Goal: Task Accomplishment & Management: Manage account settings

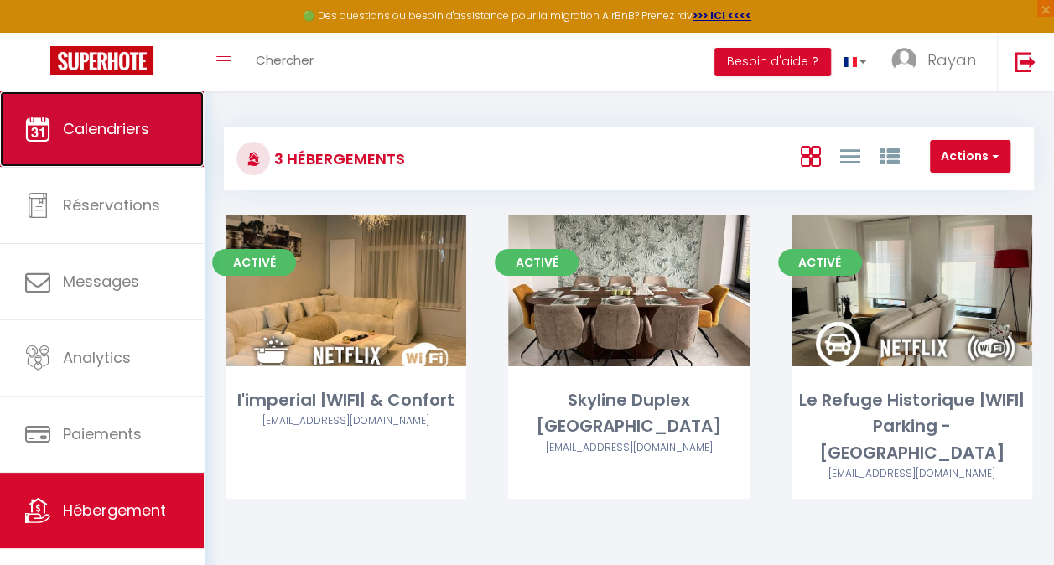
click at [85, 130] on span "Calendriers" at bounding box center [106, 128] width 86 height 21
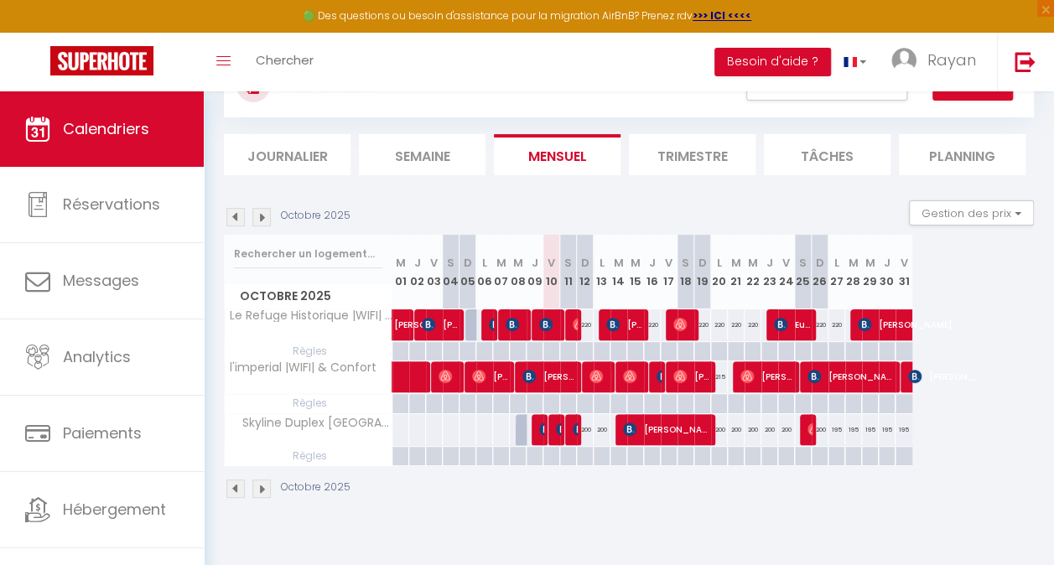
scroll to position [91, 0]
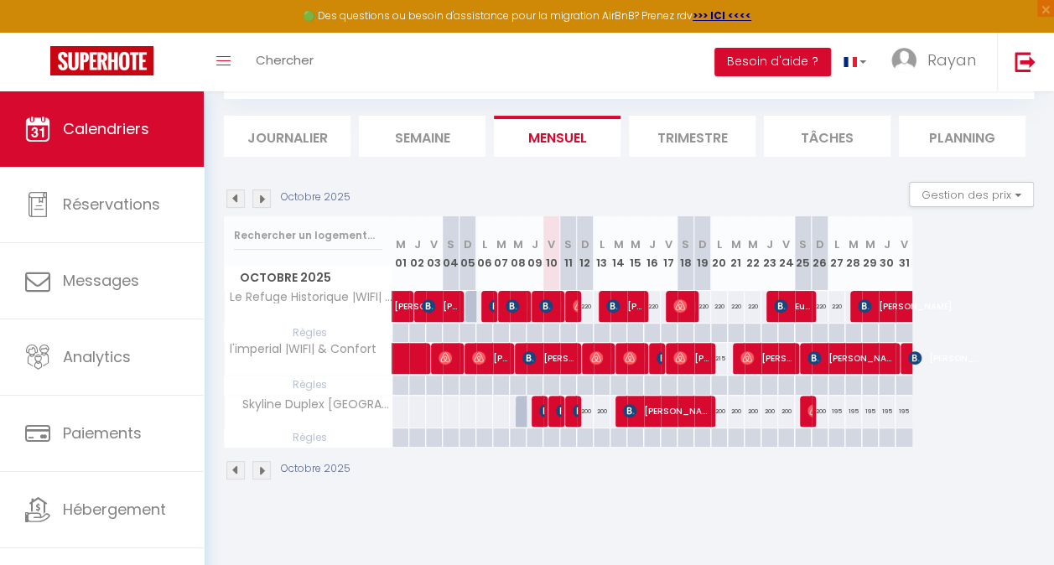
click at [262, 465] on img at bounding box center [261, 470] width 18 height 18
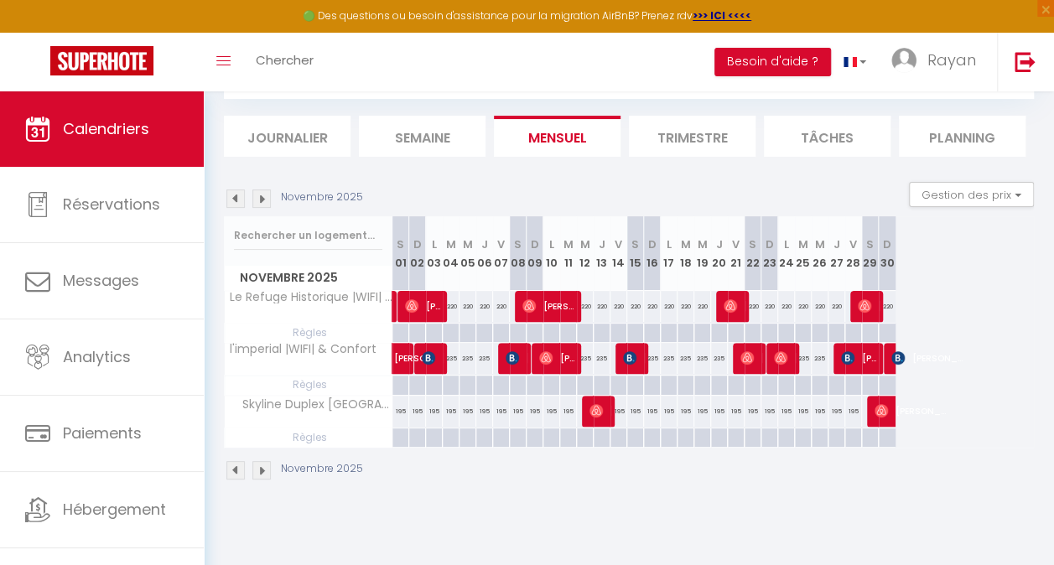
click at [262, 465] on img at bounding box center [261, 470] width 18 height 18
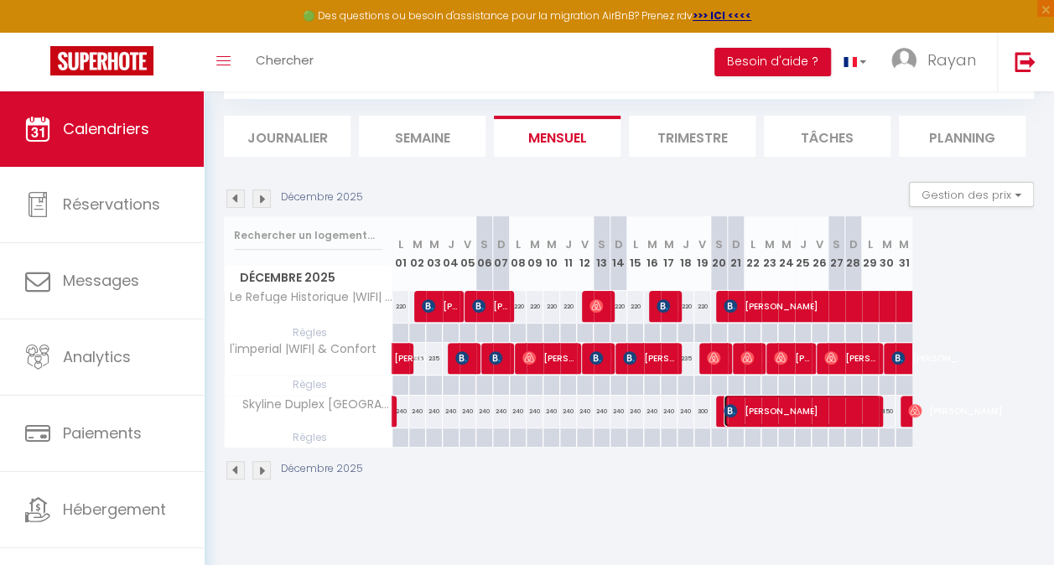
click at [747, 412] on span "[PERSON_NAME]" at bounding box center [802, 411] width 157 height 32
select select "OK"
select select "0"
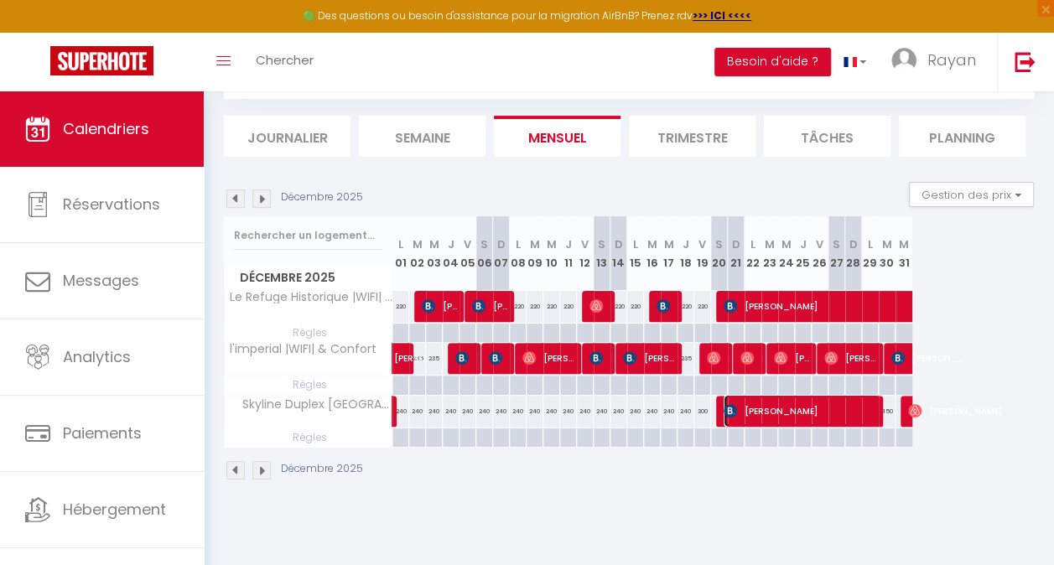
select select "1"
select select
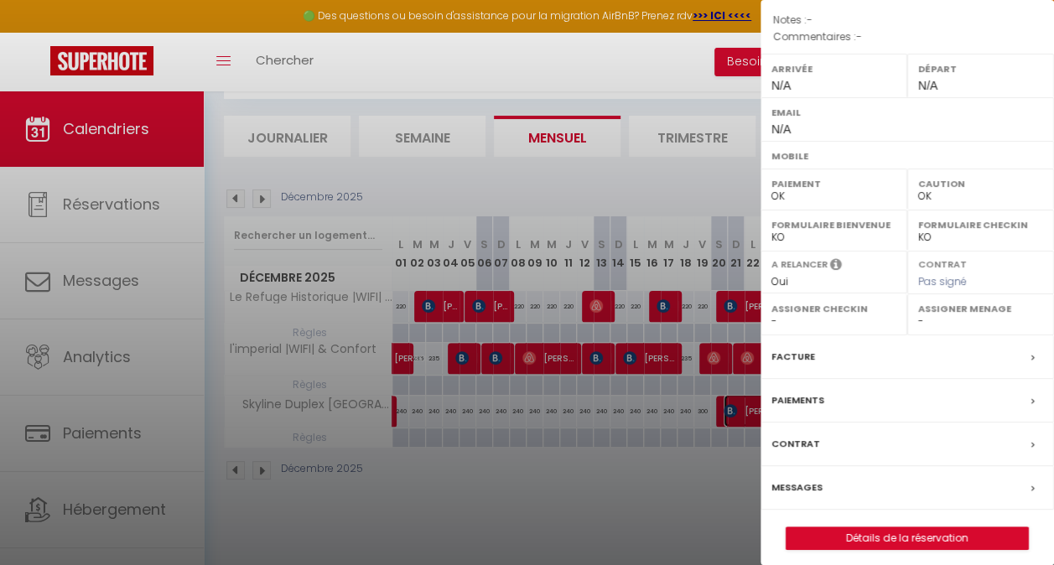
scroll to position [196, 0]
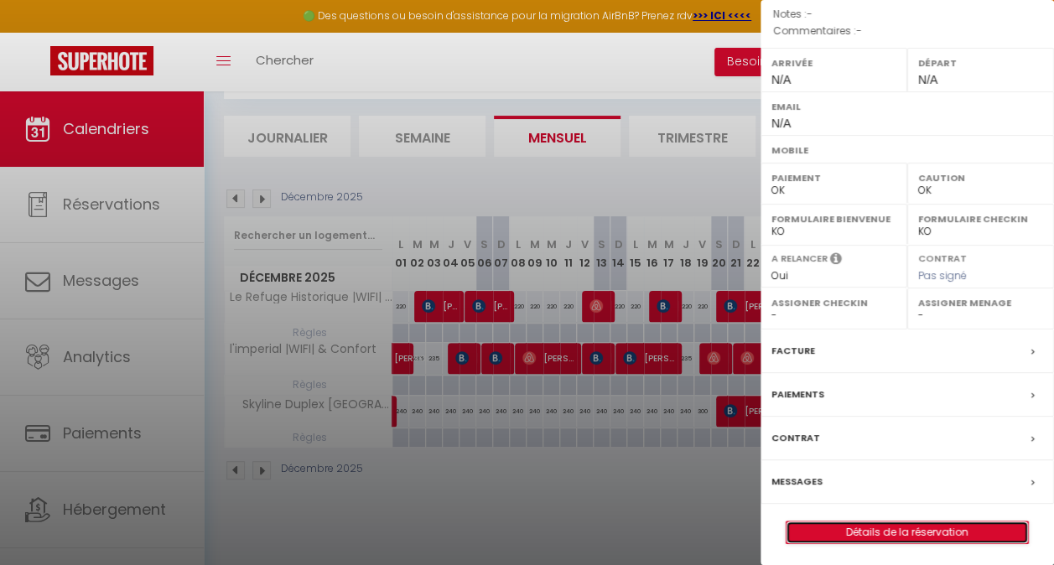
click at [908, 530] on link "Détails de la réservation" at bounding box center [908, 533] width 242 height 22
select select
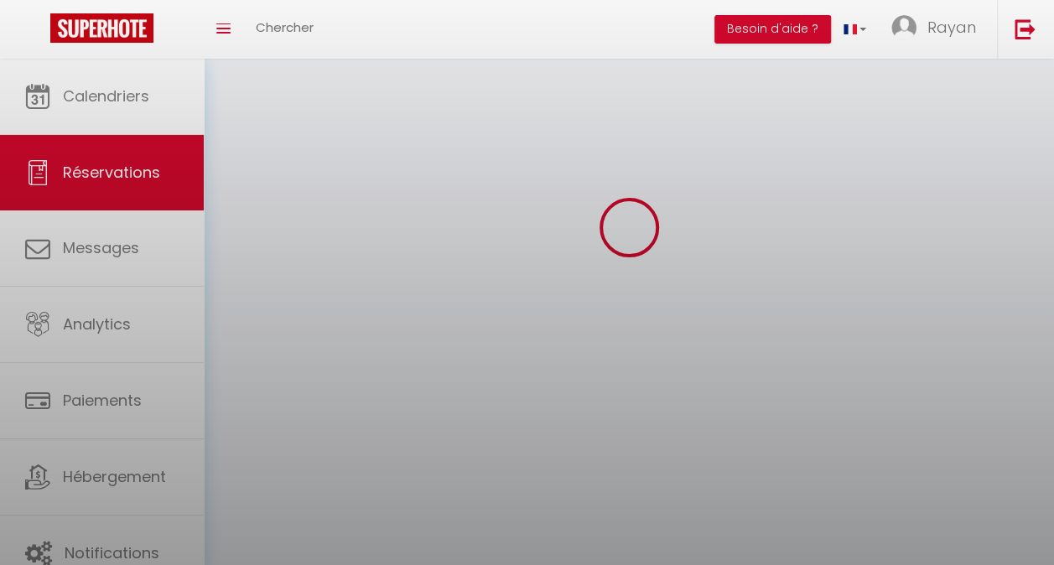
select select
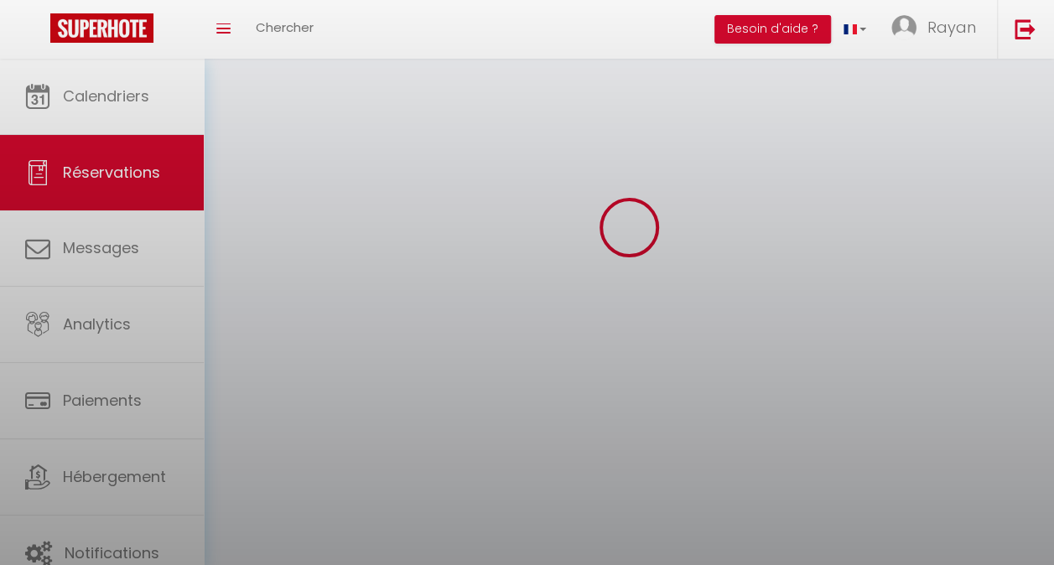
select select
checkbox input "false"
select select
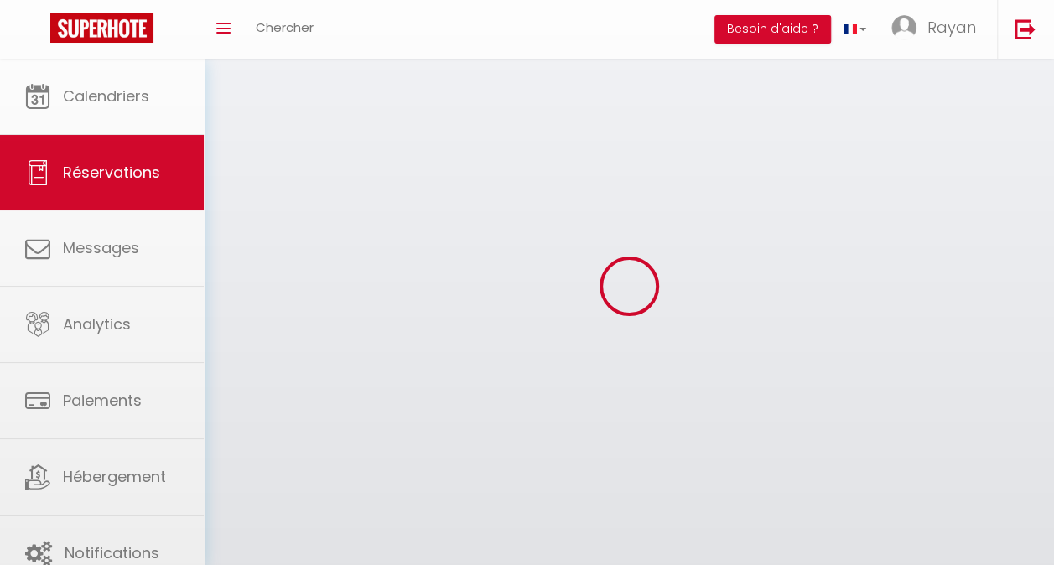
select select
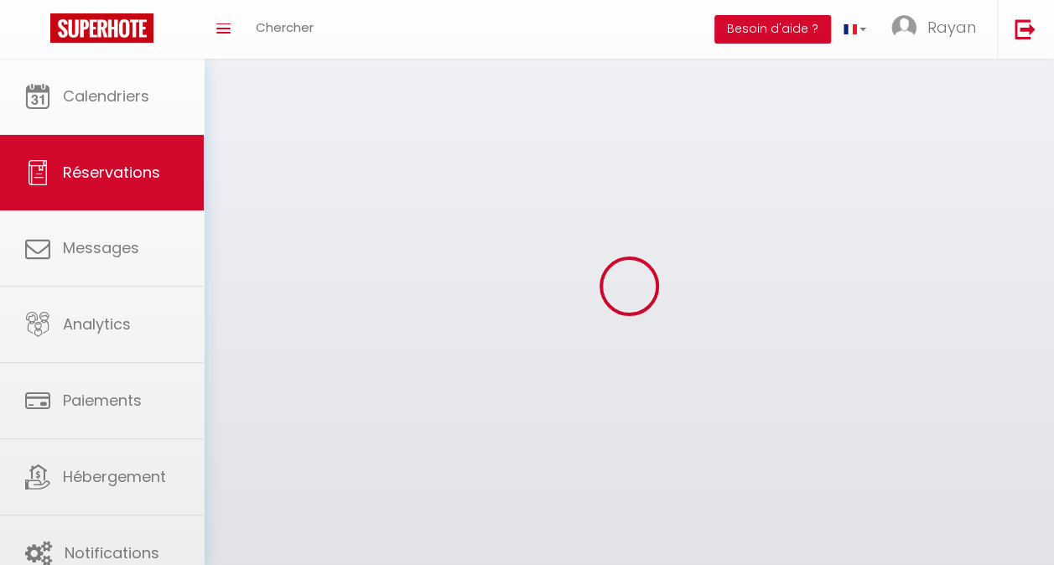
select select
checkbox input "false"
select select
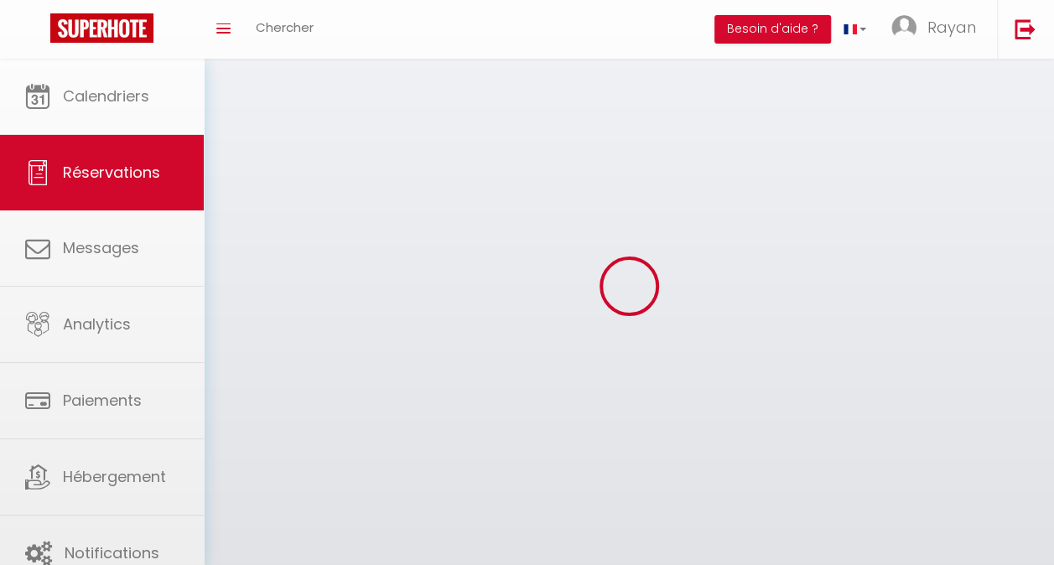
select select
checkbox input "false"
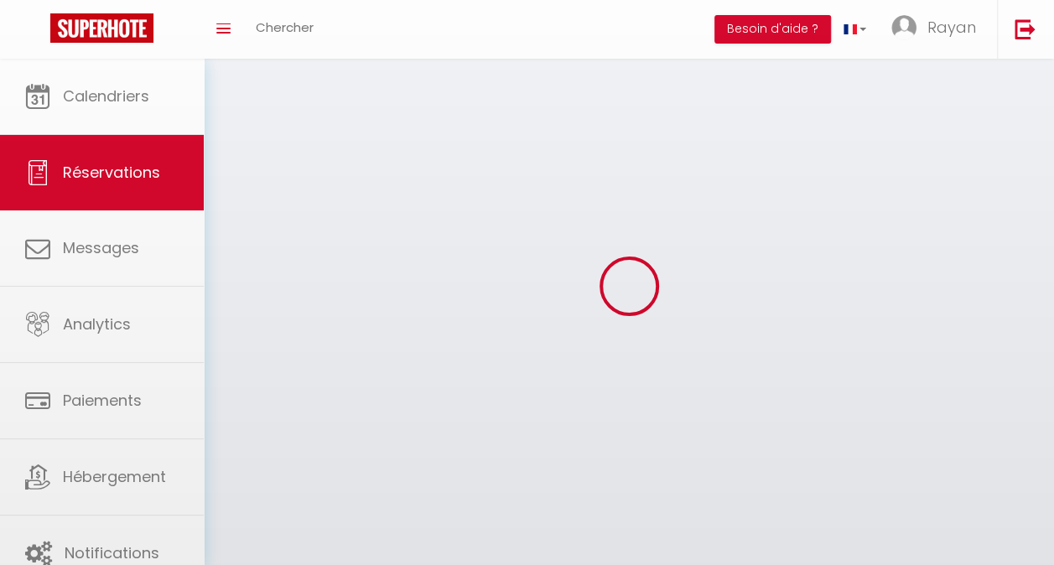
select select
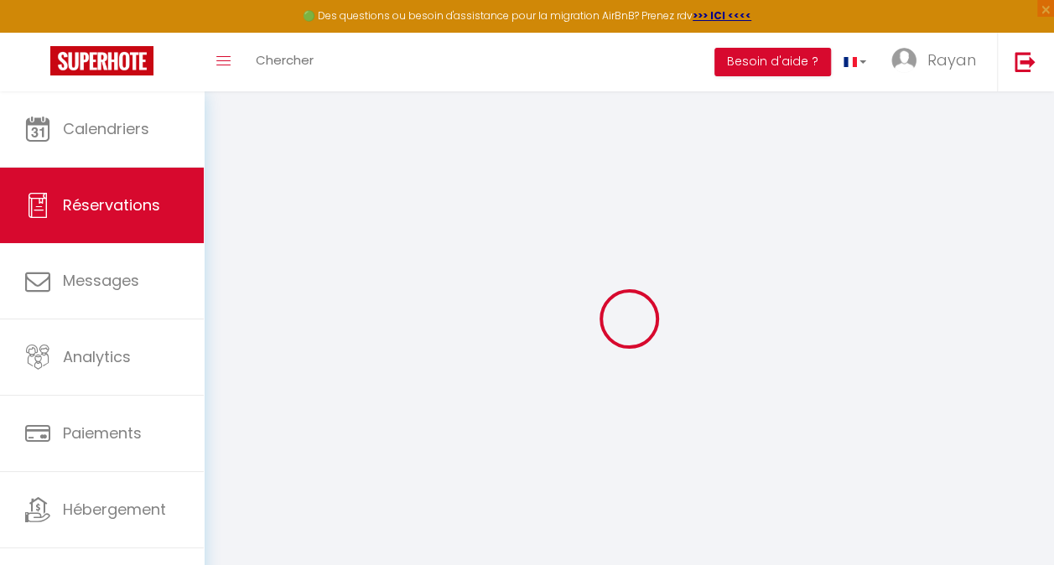
select select
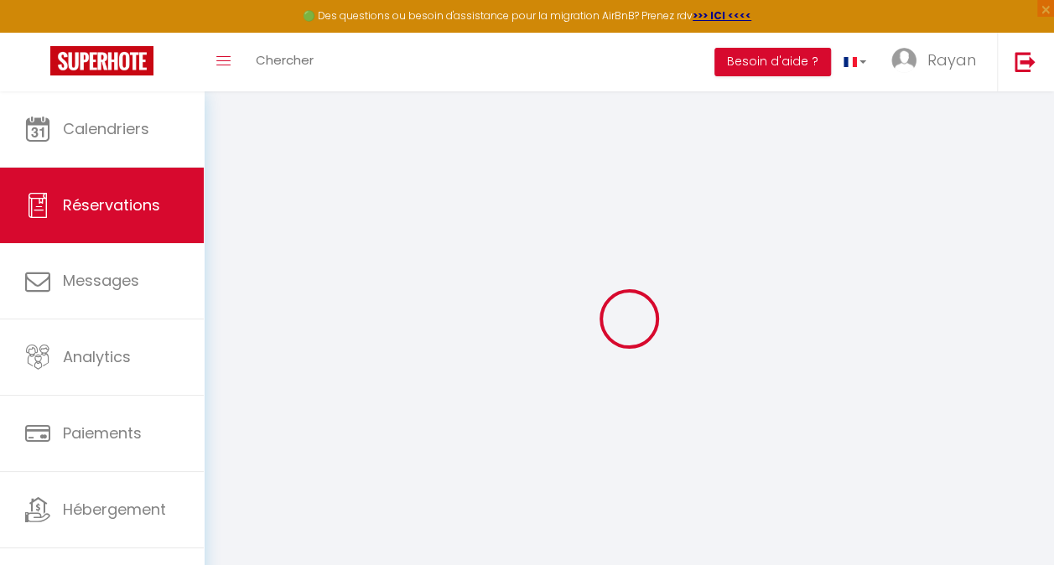
select select
checkbox input "false"
type input "Ndongala"
type input "[PERSON_NAME]"
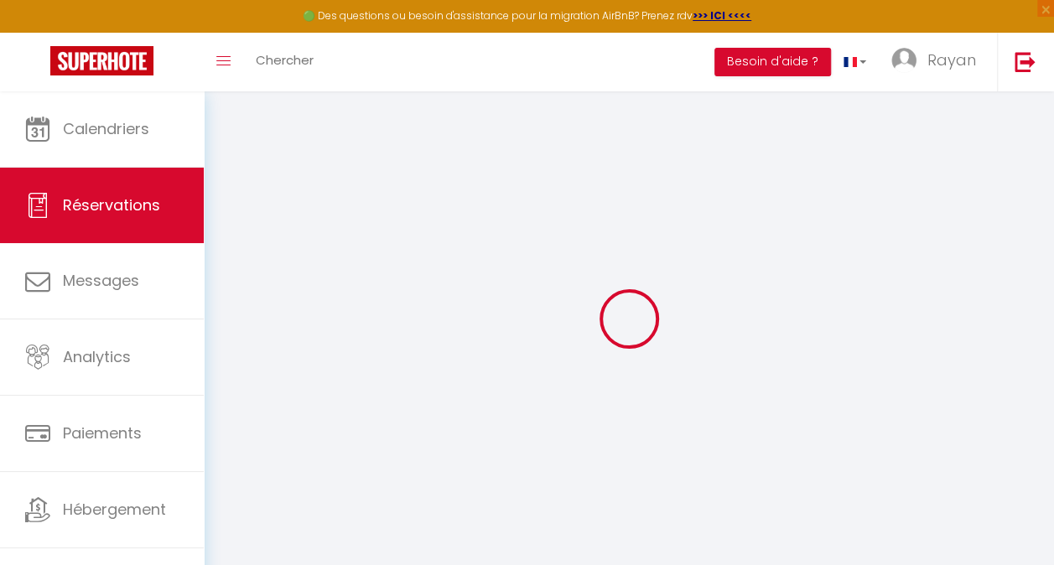
select select
select select "78438"
select select "1"
select select
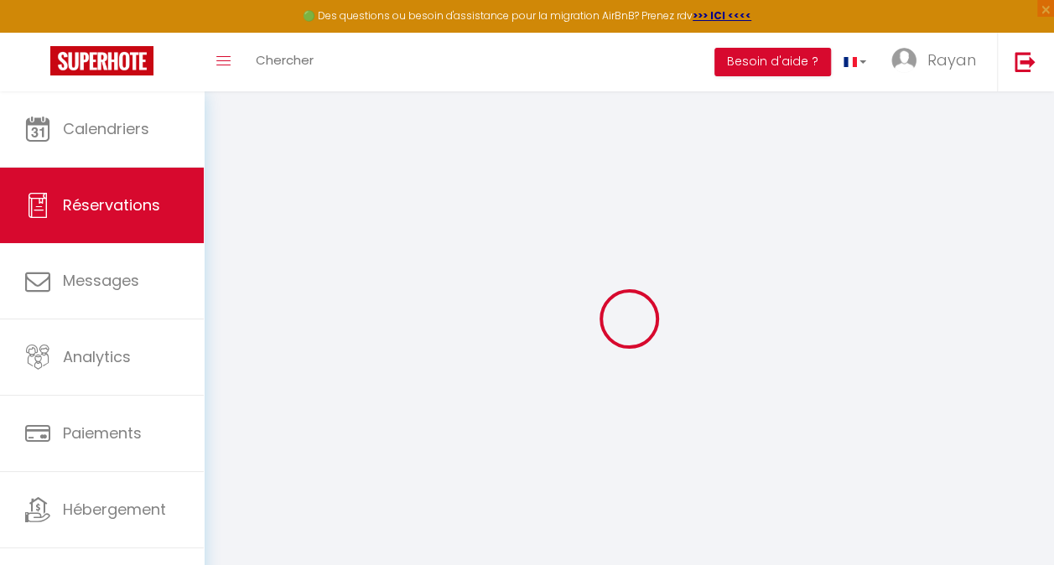
type input "2"
type input "4"
select select "12"
select select "15"
type input "1615"
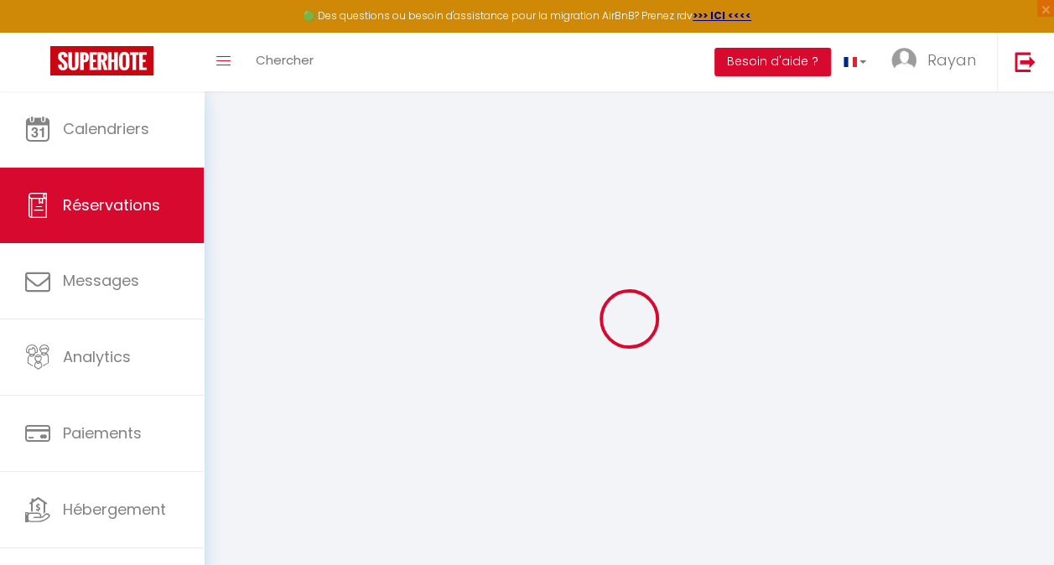
checkbox input "false"
type input "74"
select select "2"
type input "0"
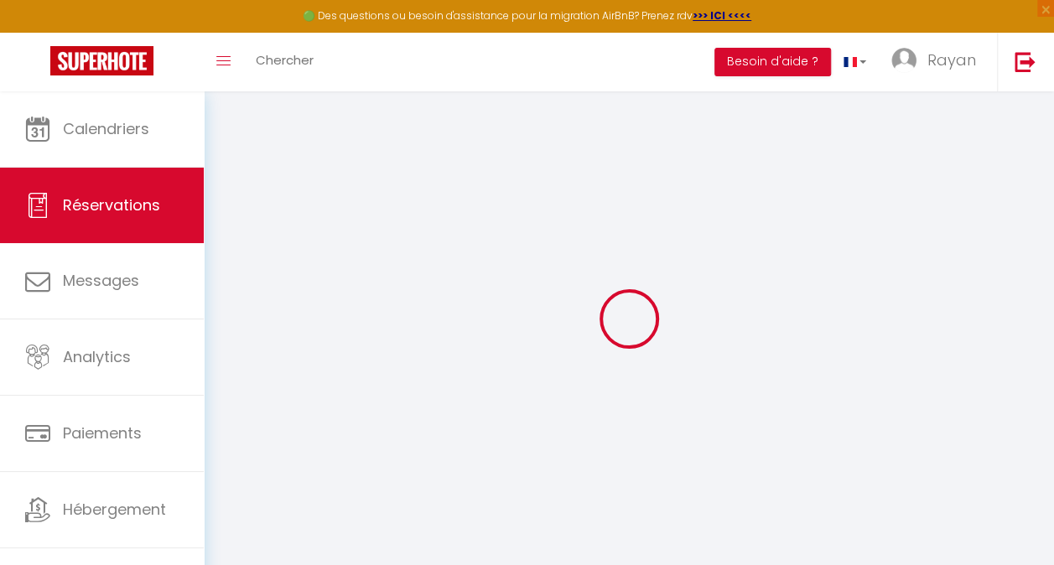
type input "0"
select select
checkbox input "false"
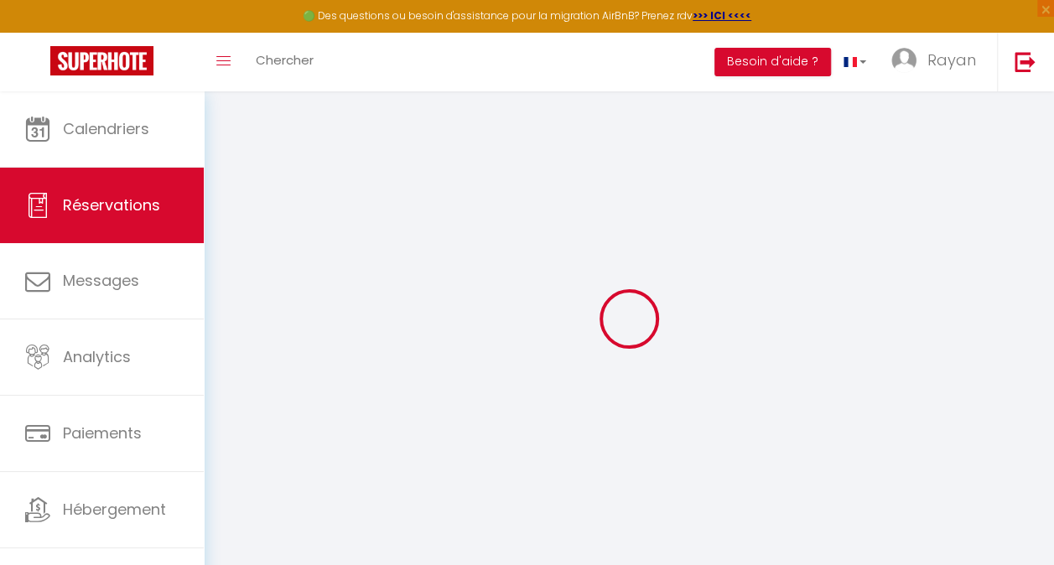
select select
checkbox input "false"
select select
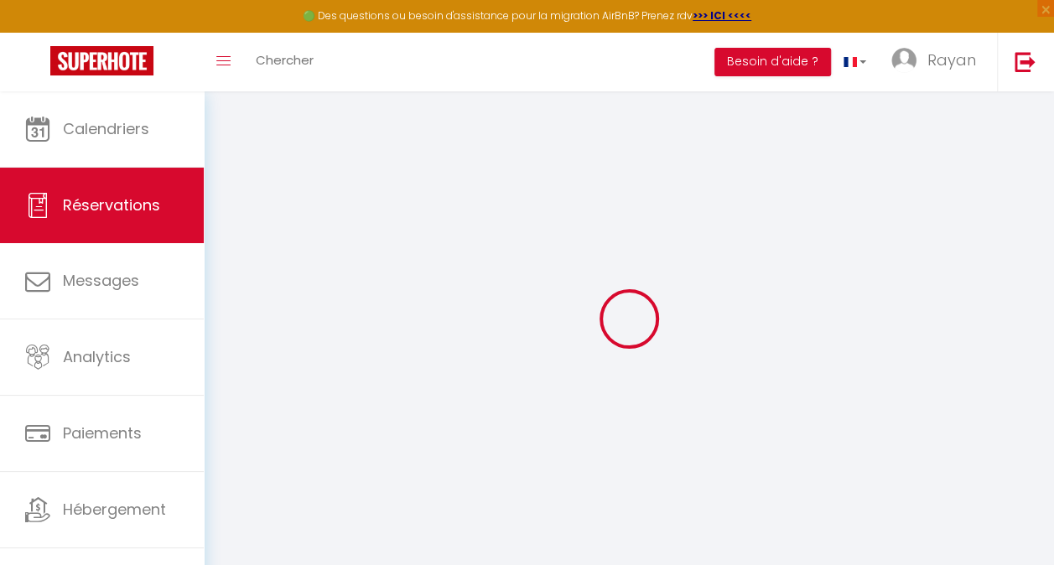
select select
checkbox input "false"
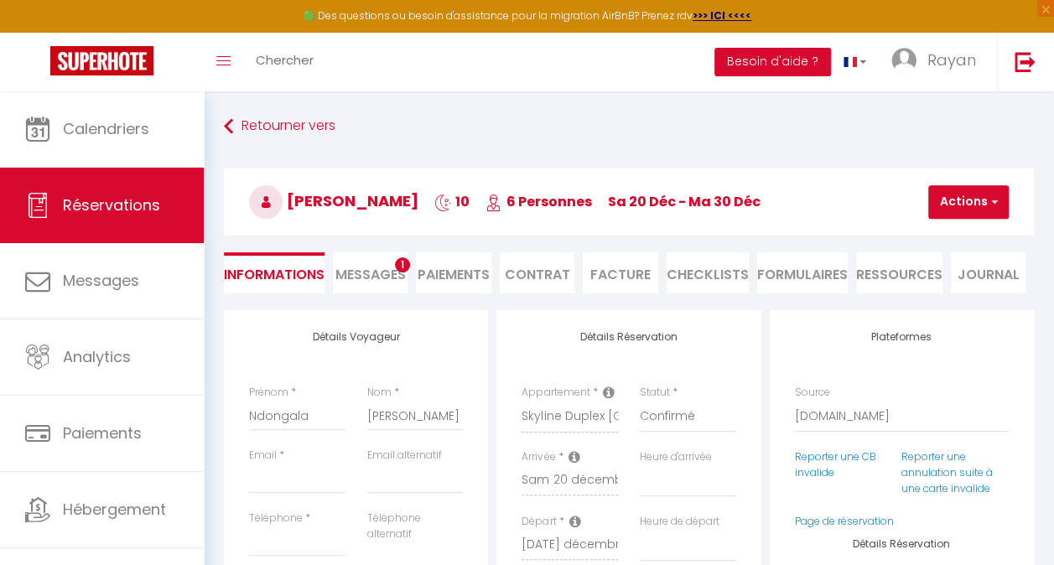
select select
type input "70"
type input "4"
select select
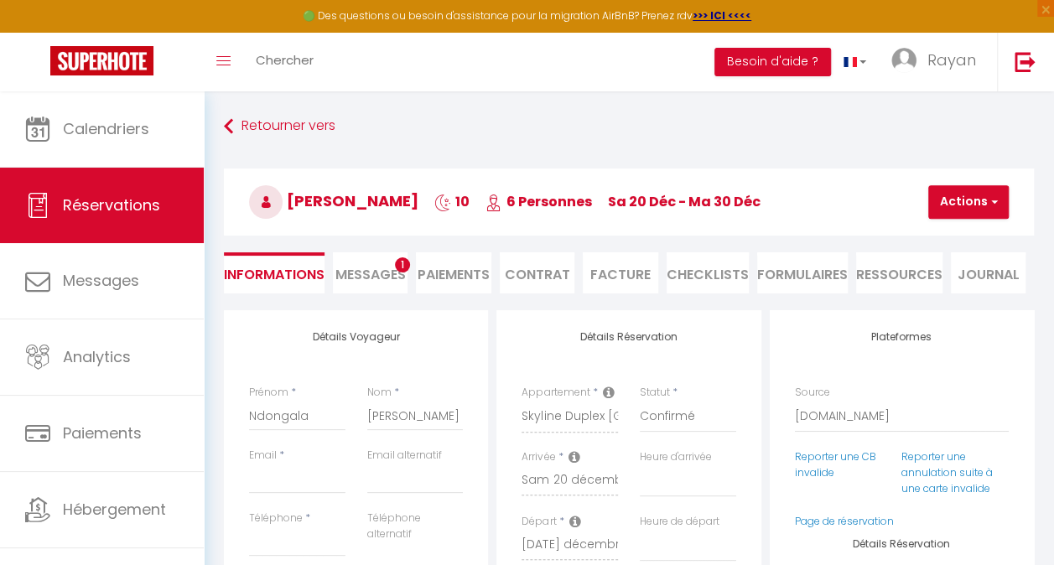
checkbox input "false"
select select
checkbox input "false"
select select
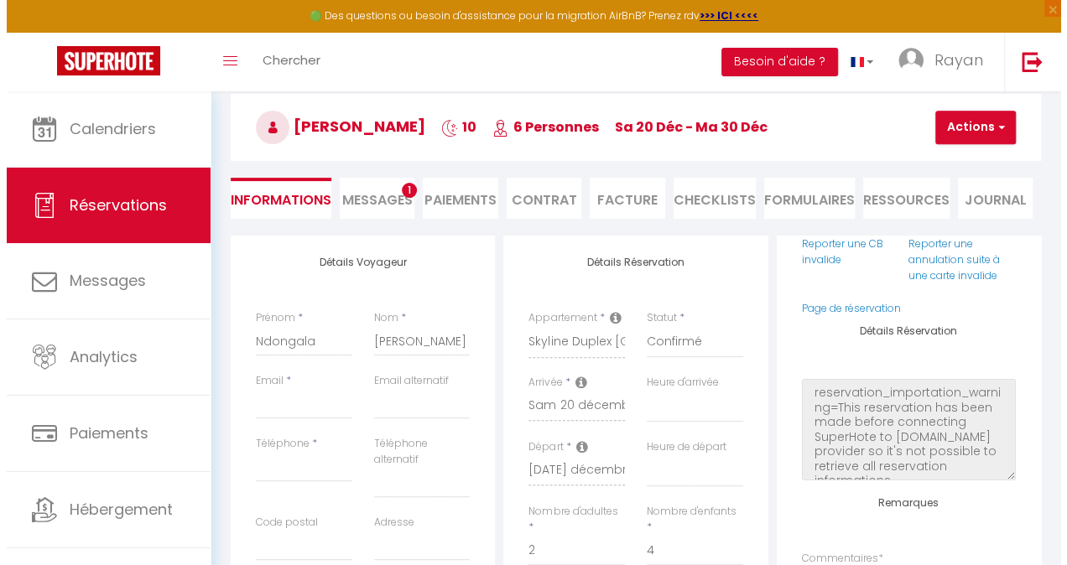
scroll to position [76, 0]
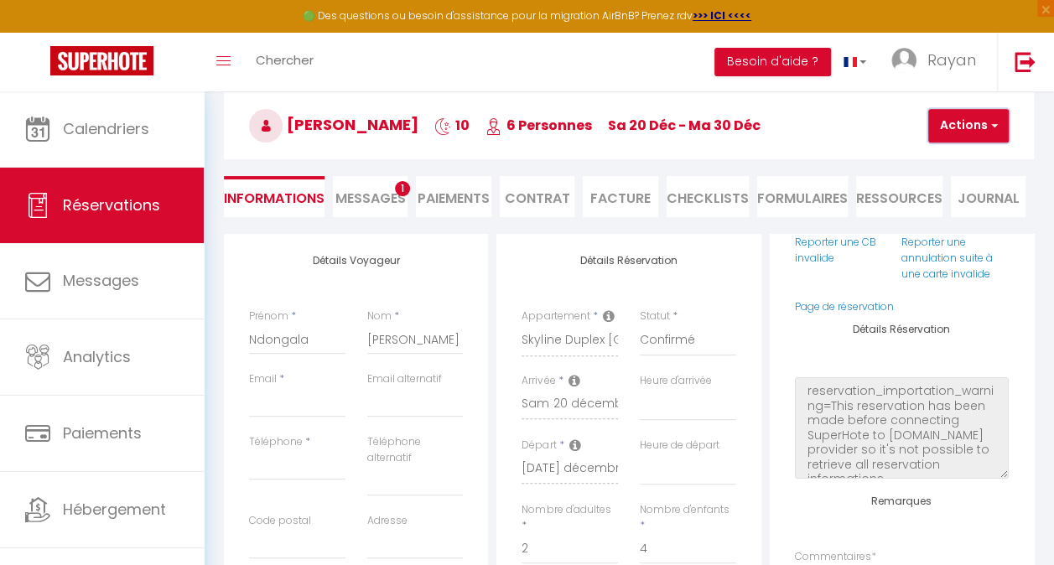
click at [1000, 126] on button "Actions" at bounding box center [969, 126] width 81 height 34
click at [976, 208] on link "Supprimer" at bounding box center [983, 206] width 133 height 22
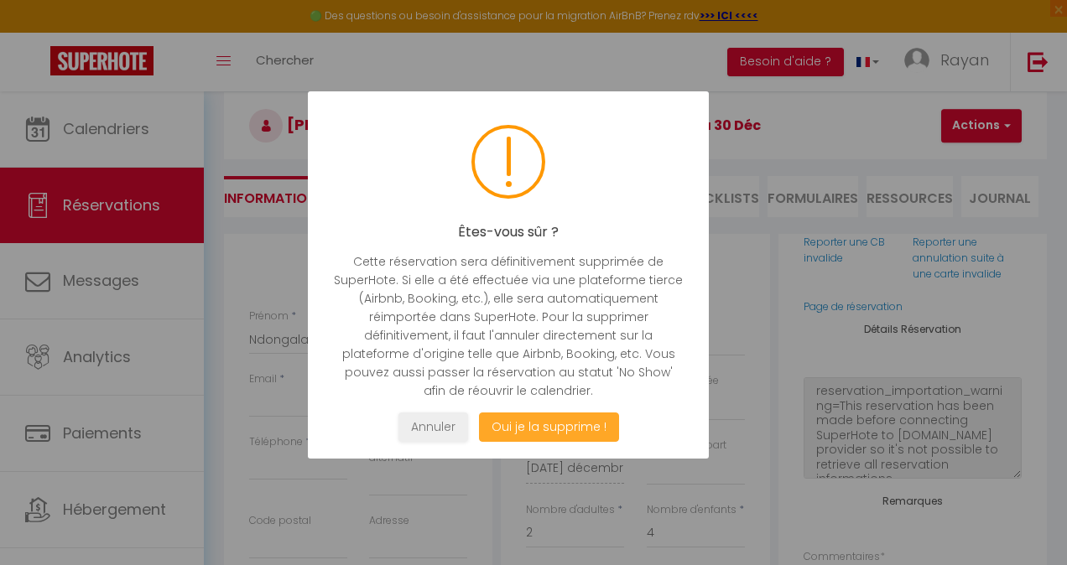
click at [500, 426] on button "Oui je la supprime !" at bounding box center [549, 427] width 140 height 29
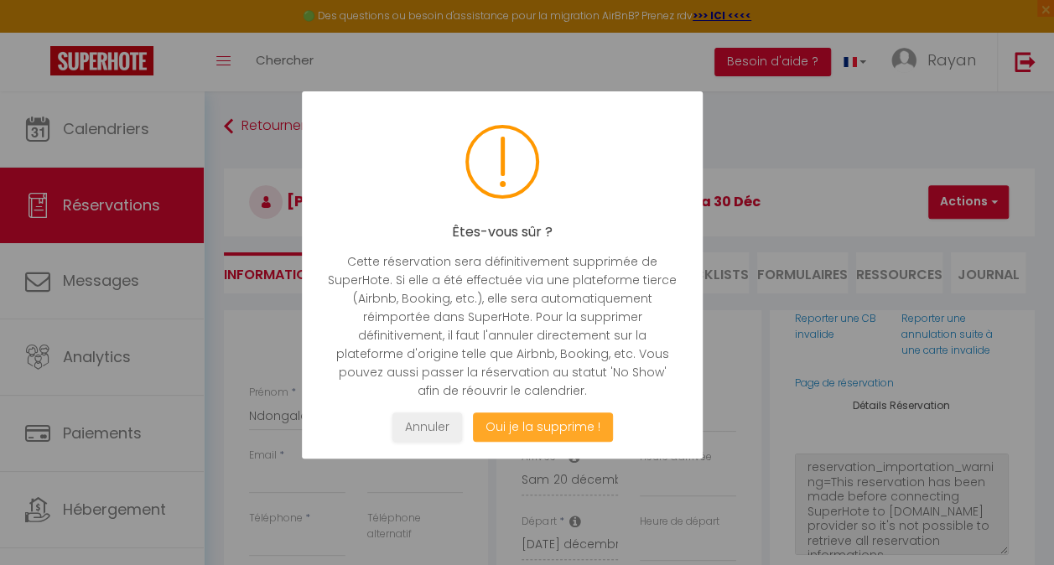
select select "not_cancelled"
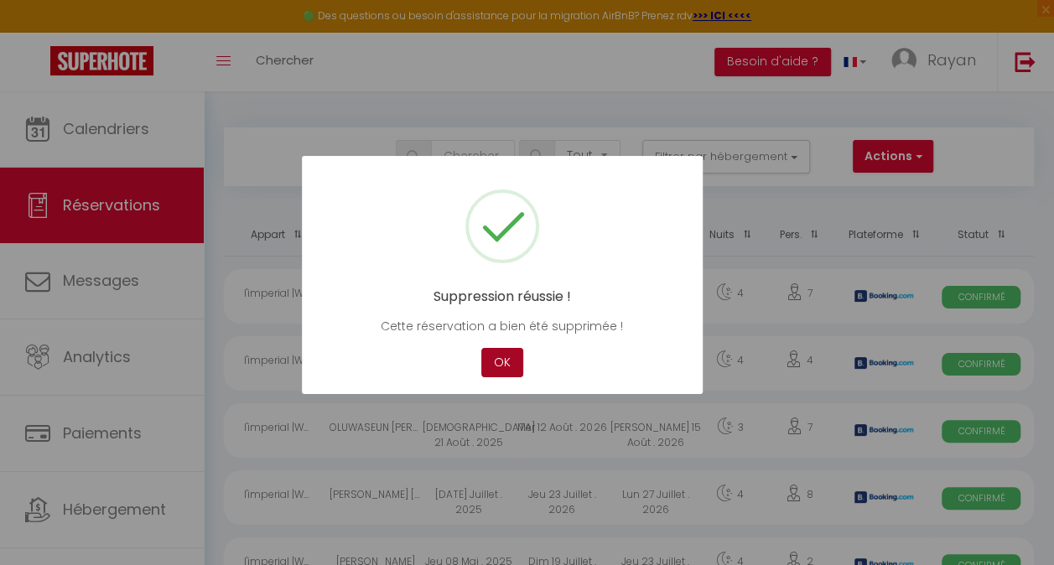
click at [500, 367] on button "OK" at bounding box center [502, 362] width 42 height 29
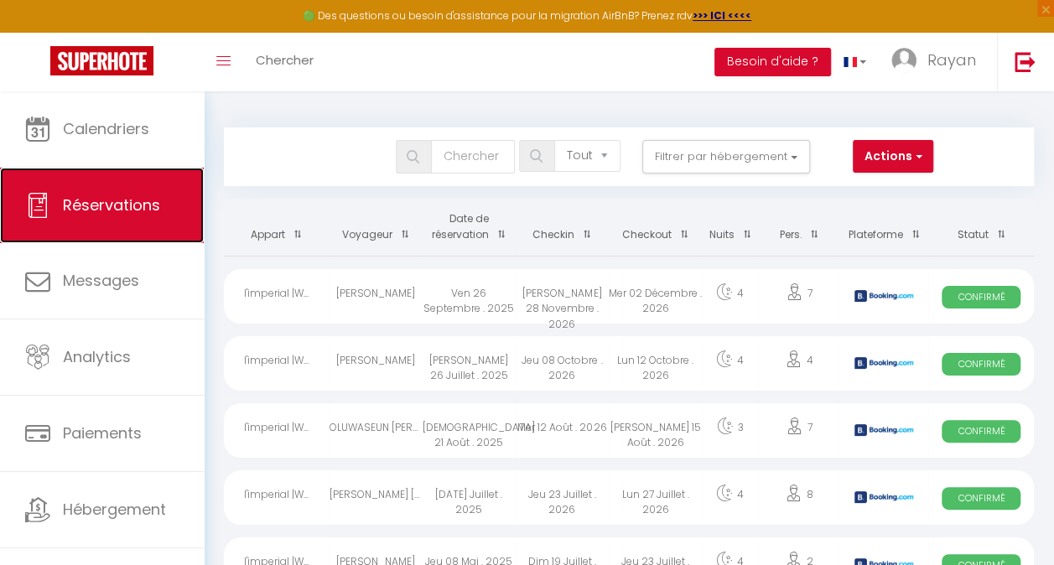
click at [122, 223] on link "Réservations" at bounding box center [102, 205] width 204 height 75
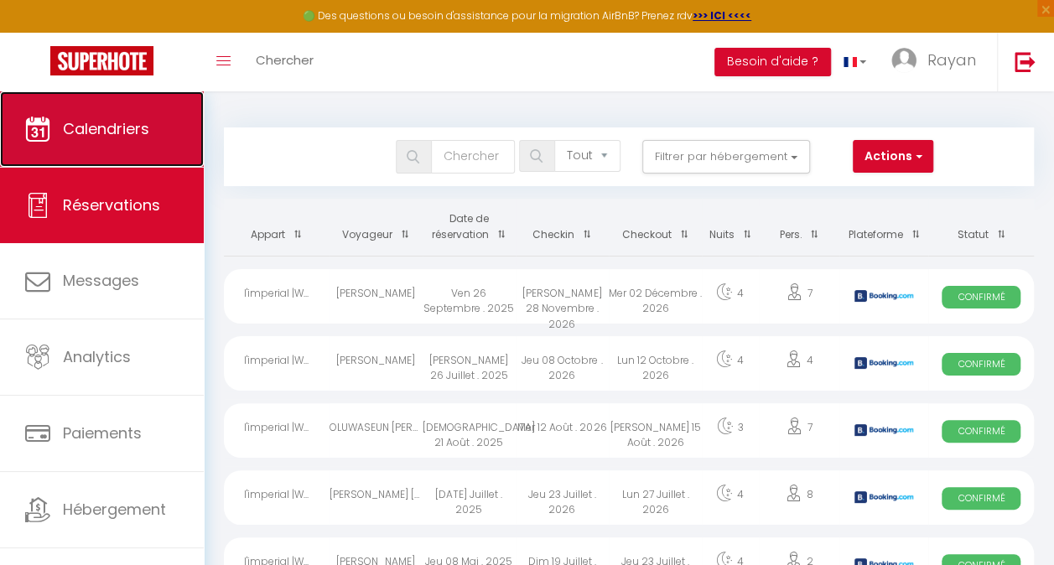
click at [111, 143] on link "Calendriers" at bounding box center [102, 128] width 204 height 75
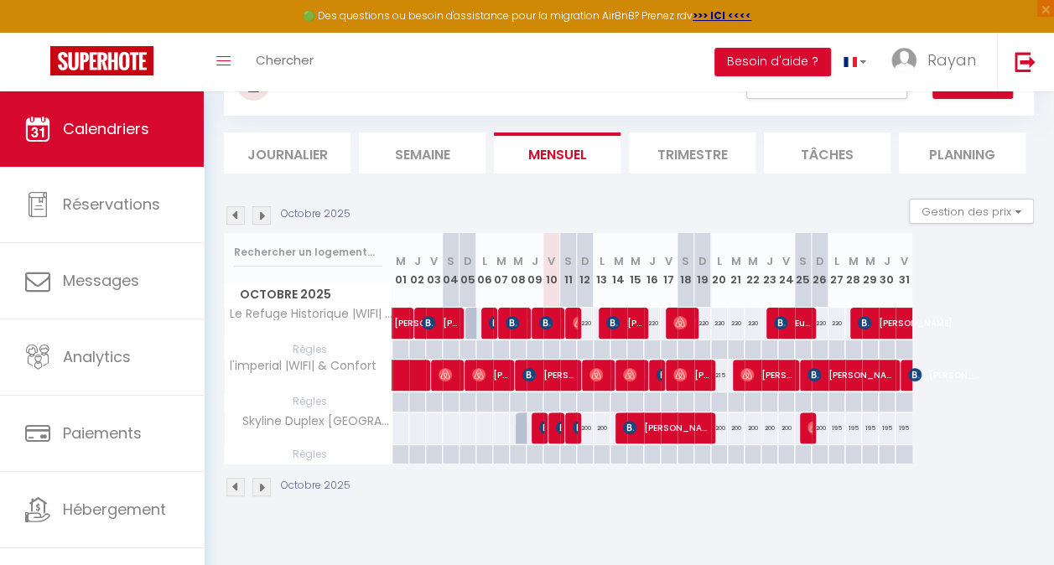
scroll to position [91, 0]
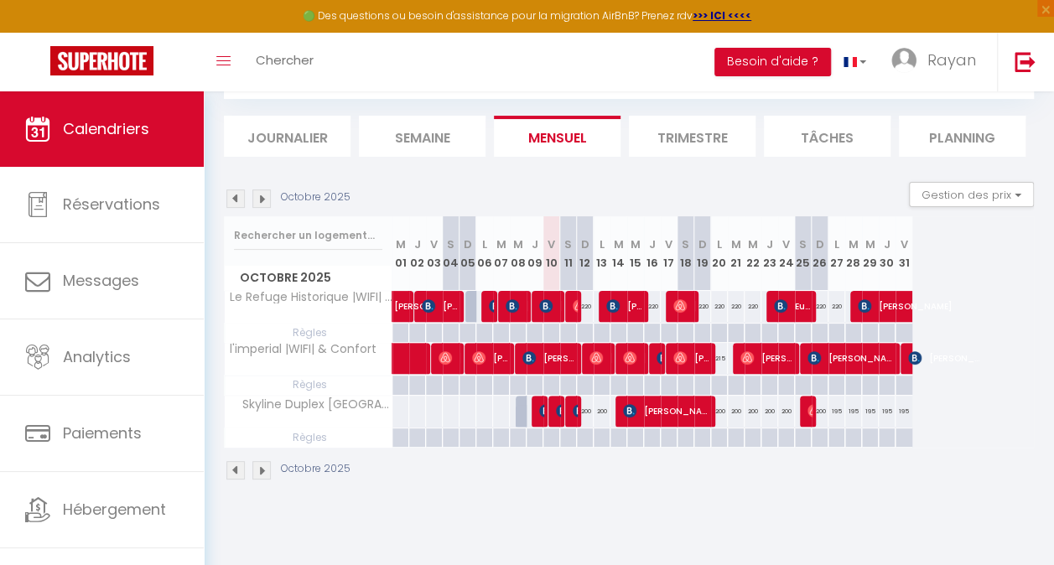
click at [260, 470] on img at bounding box center [261, 470] width 18 height 18
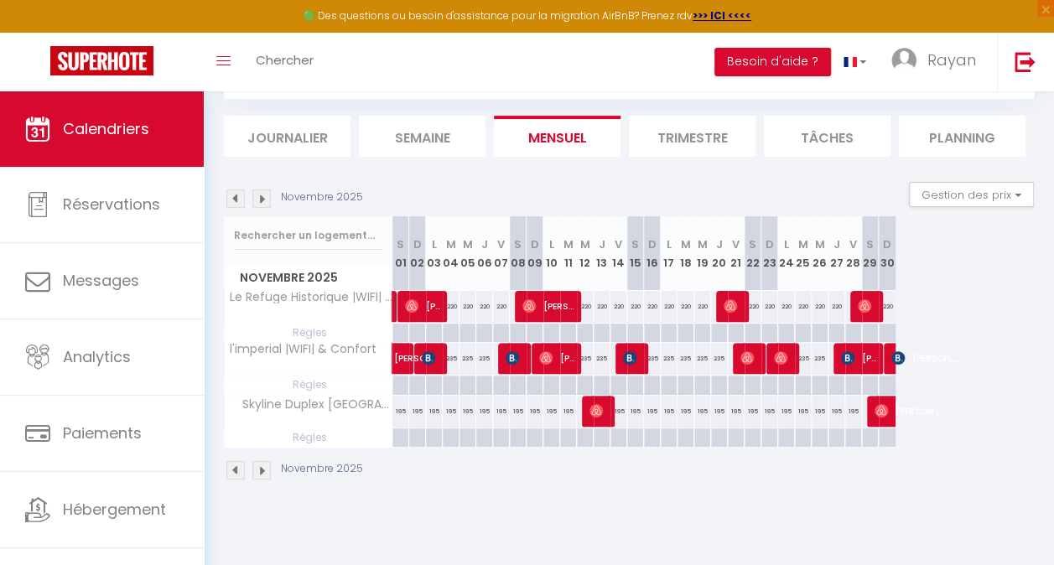
click at [260, 470] on img at bounding box center [261, 470] width 18 height 18
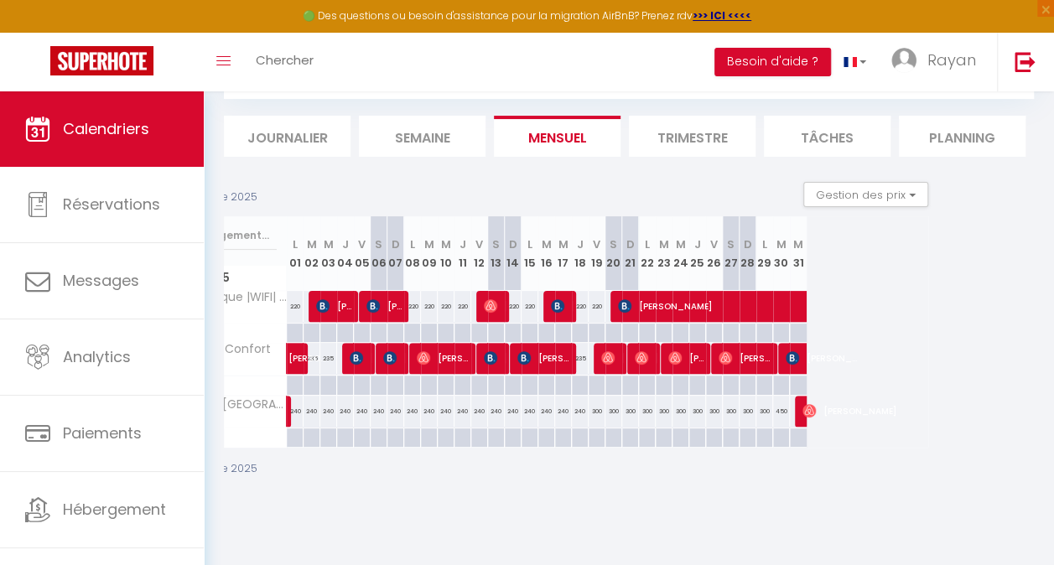
scroll to position [0, 98]
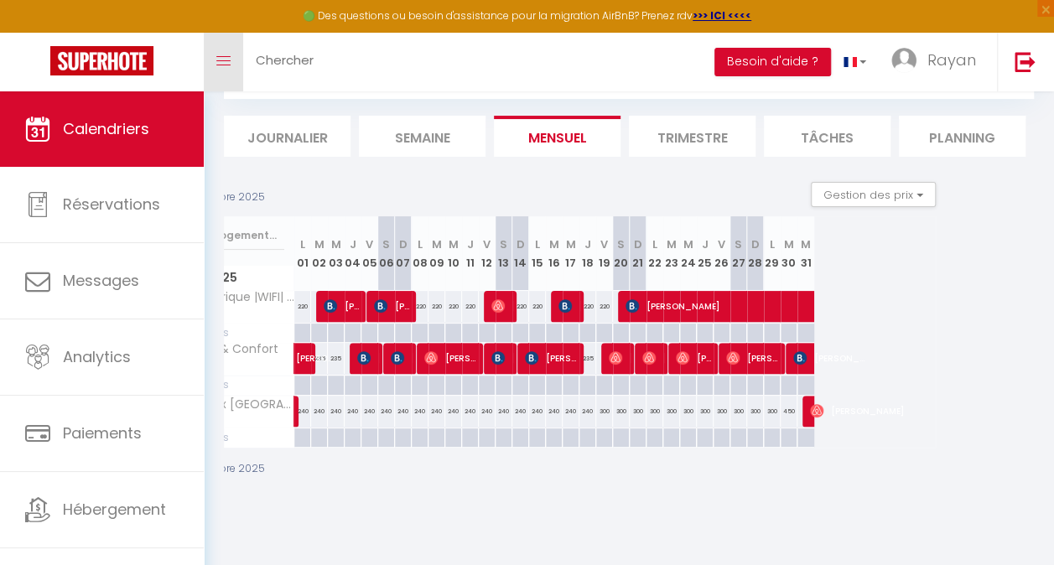
click at [228, 68] on link "Toggle menubar" at bounding box center [223, 62] width 39 height 59
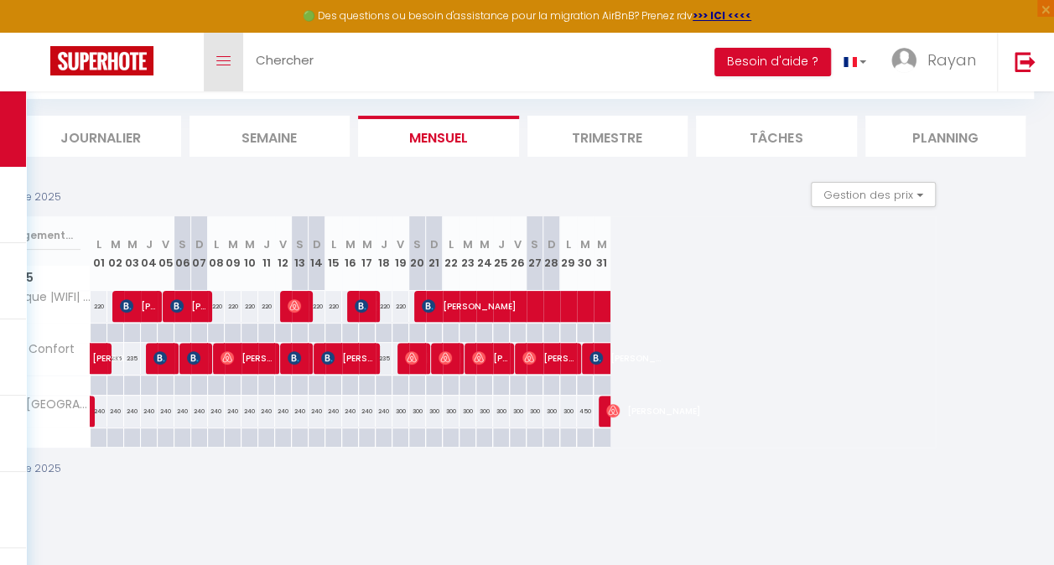
click at [224, 64] on icon "Toggle menubar" at bounding box center [223, 61] width 14 height 10
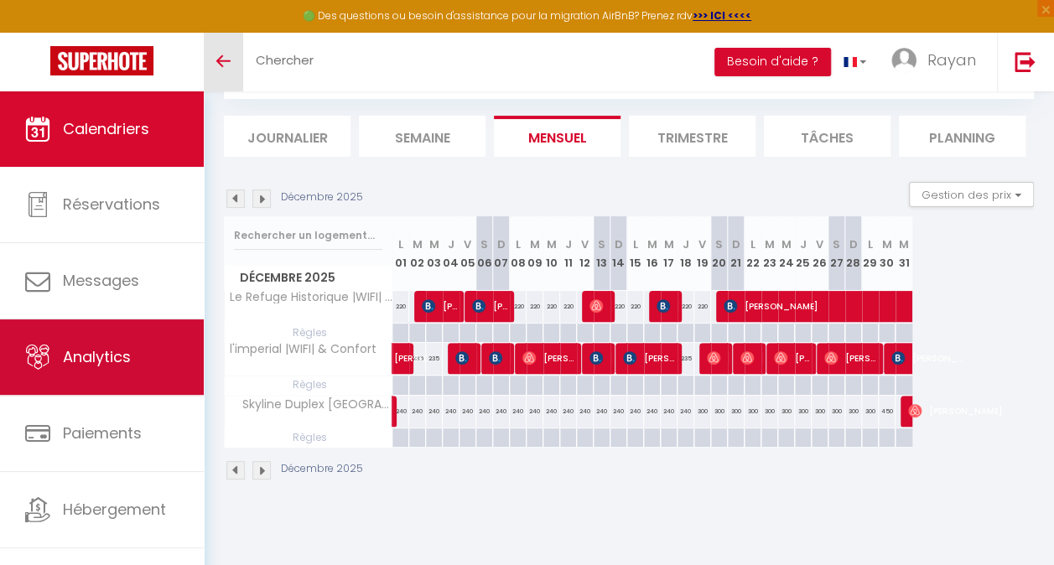
scroll to position [22, 0]
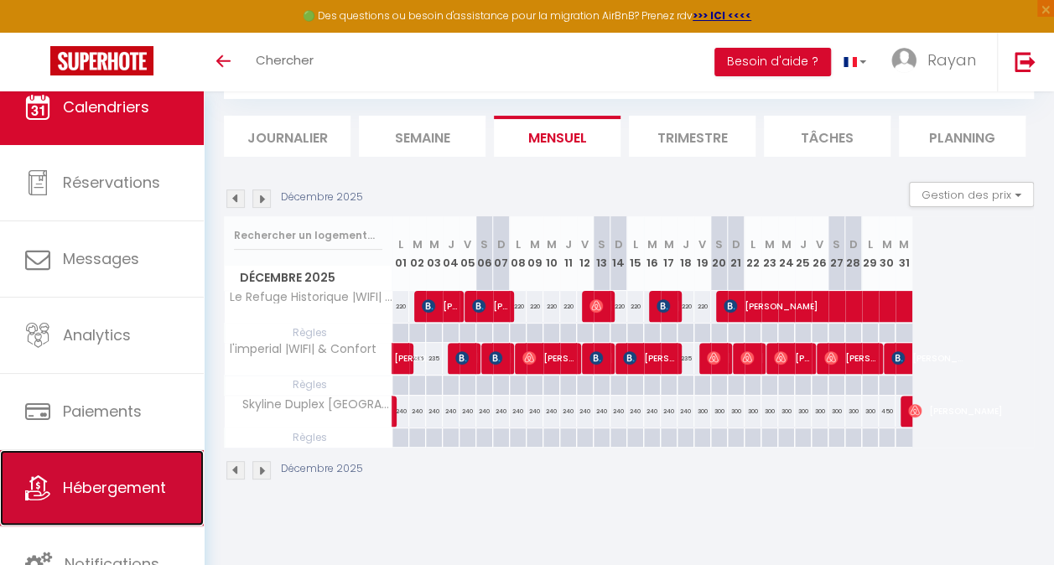
click at [98, 478] on span "Hébergement" at bounding box center [114, 487] width 103 height 21
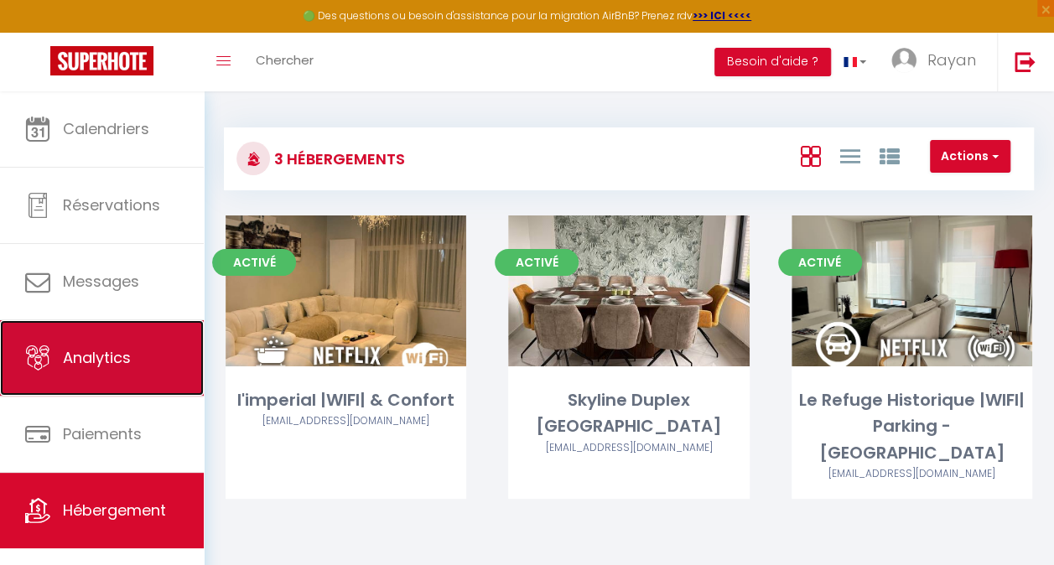
click at [103, 374] on link "Analytics" at bounding box center [102, 357] width 204 height 75
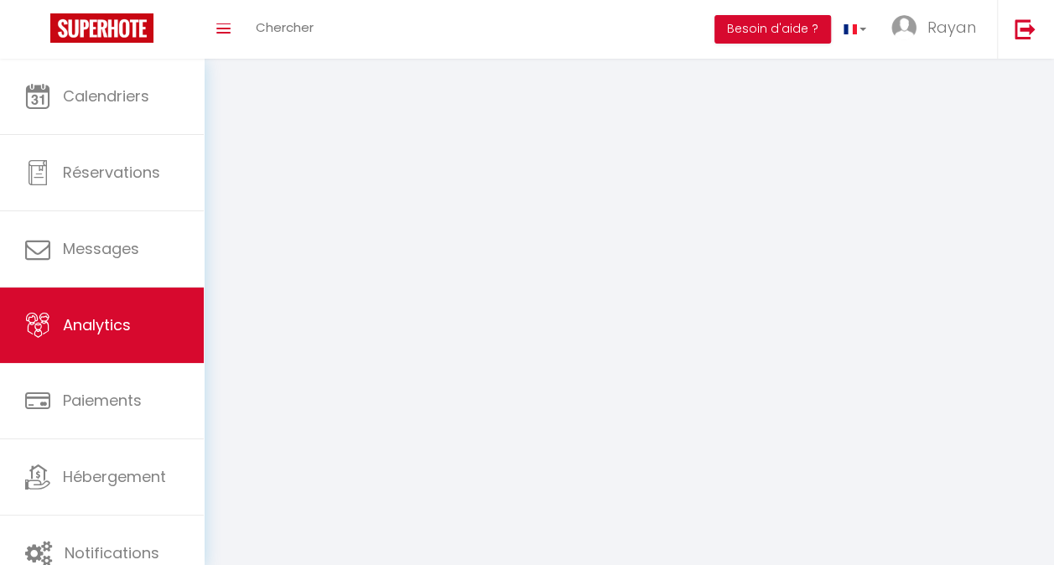
select select "2025"
select select "10"
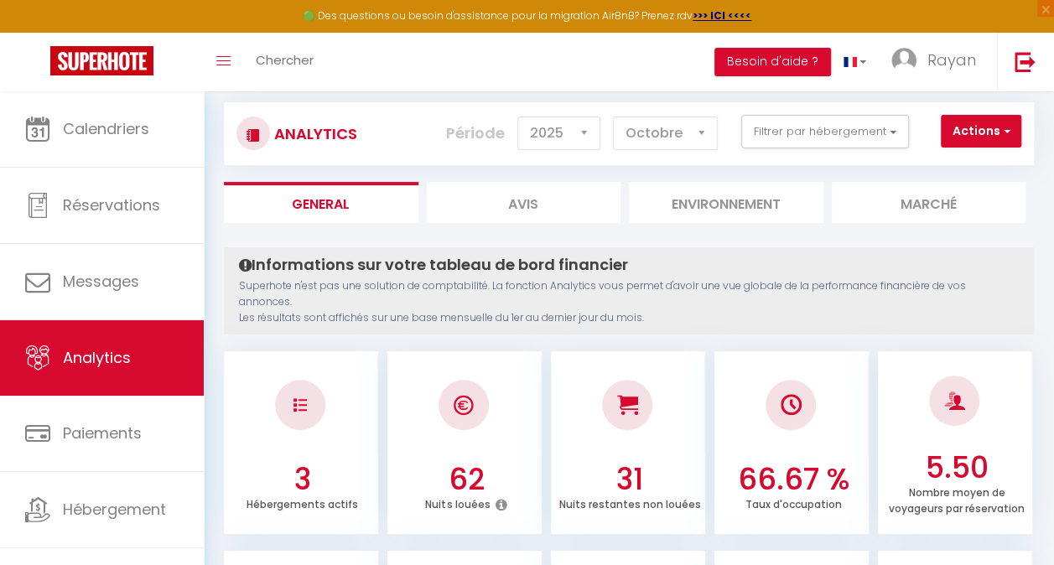
scroll to position [22, 0]
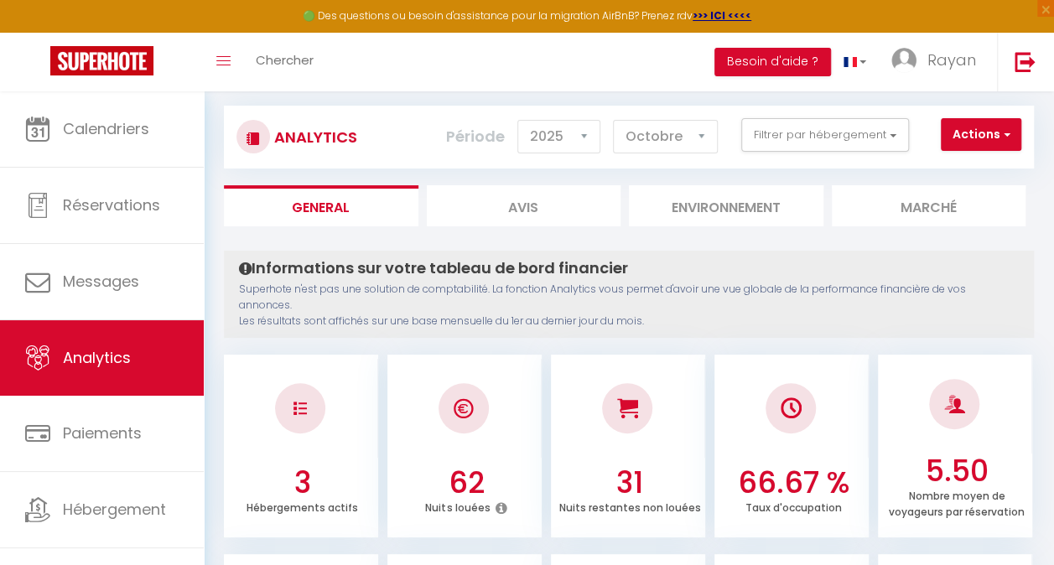
click at [299, 384] on div at bounding box center [300, 408] width 50 height 50
click at [861, 143] on button "Filtrer par hébergement" at bounding box center [826, 135] width 168 height 34
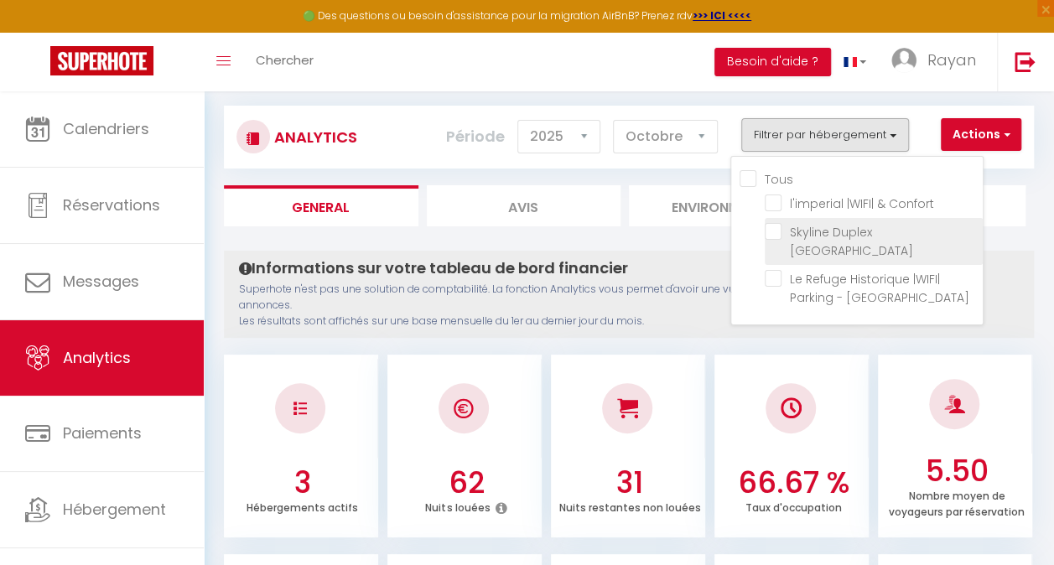
click at [827, 233] on Brussels "checkbox" at bounding box center [874, 231] width 218 height 17
checkbox Brussels "true"
checkbox Confort "false"
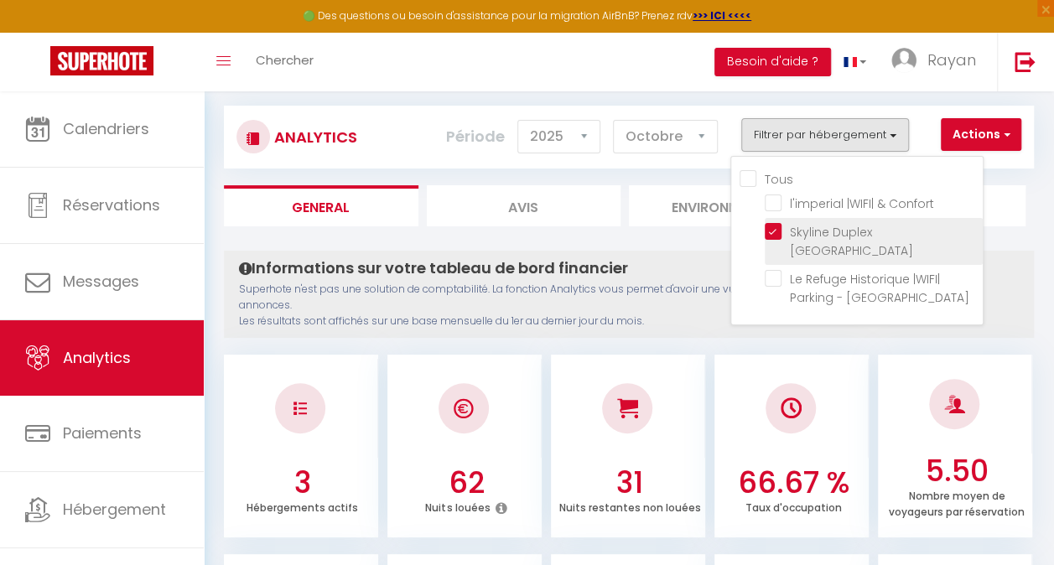
checkbox Confort "false"
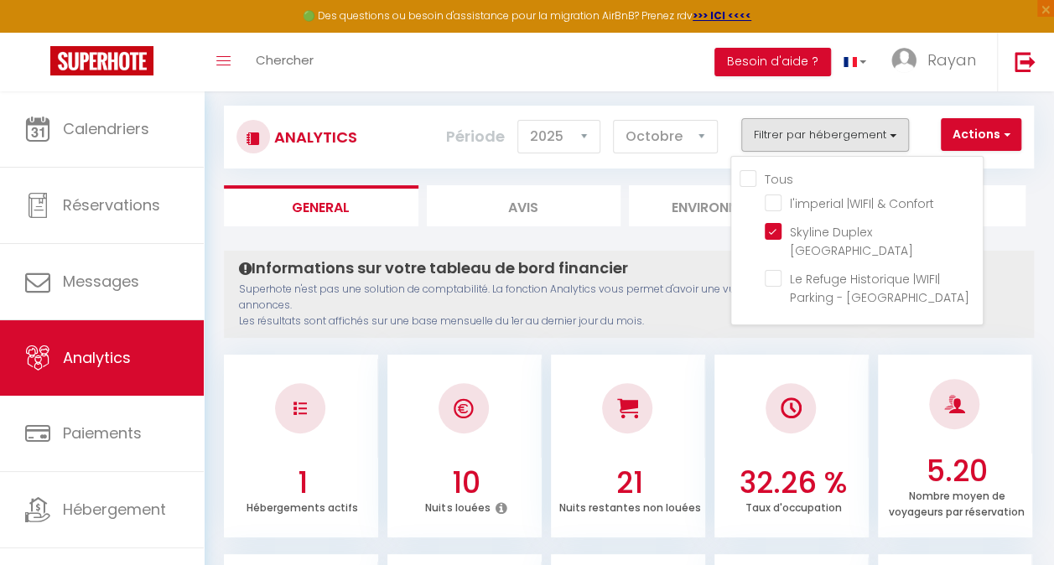
scroll to position [23, 0]
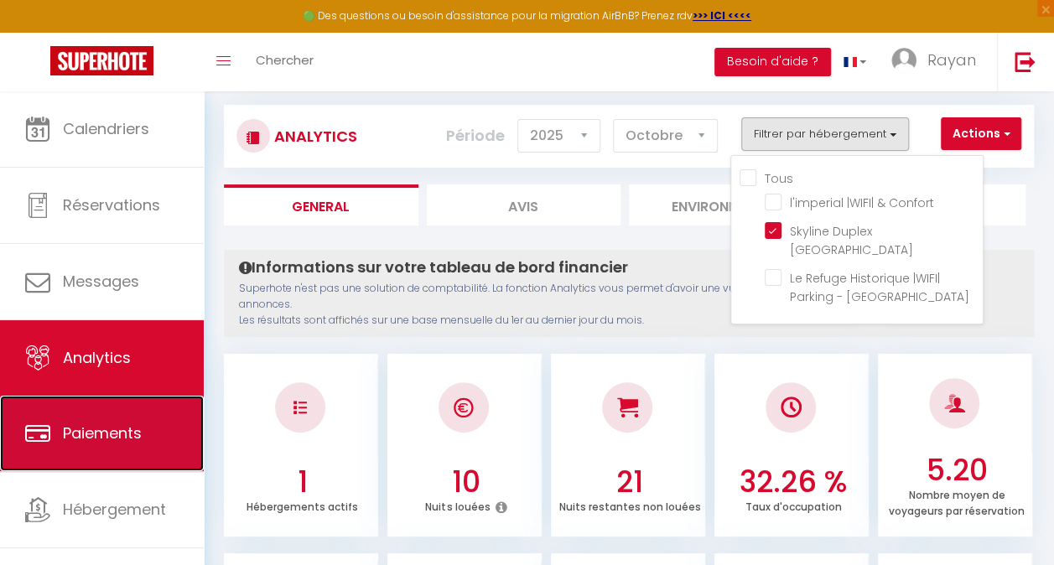
click at [90, 450] on link "Paiements" at bounding box center [102, 433] width 204 height 75
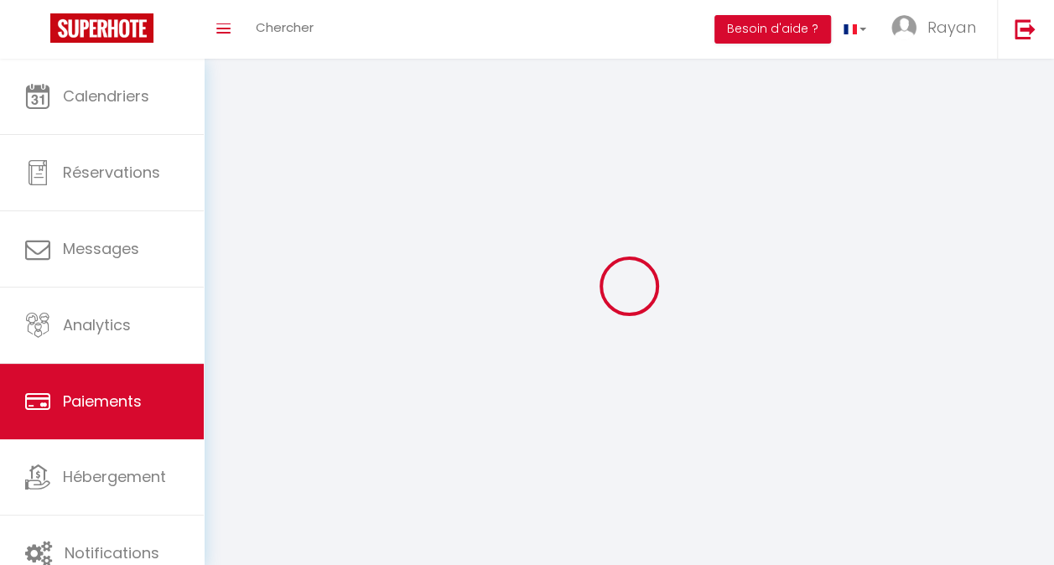
select select "2"
